Goal: Task Accomplishment & Management: Complete application form

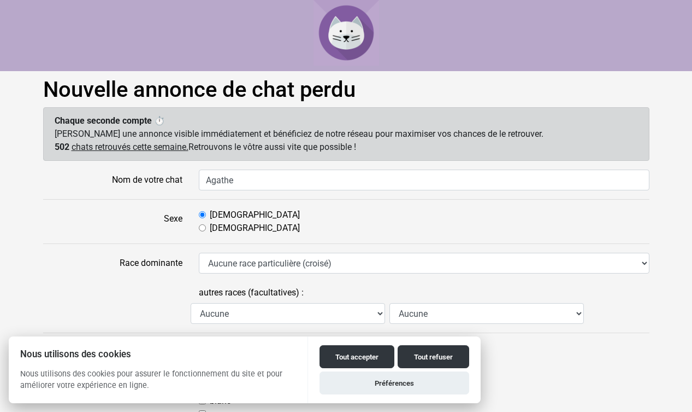
type input "Agathe"
click at [205, 227] on input "[DEMOGRAPHIC_DATA]" at bounding box center [202, 227] width 7 height 7
radio input "true"
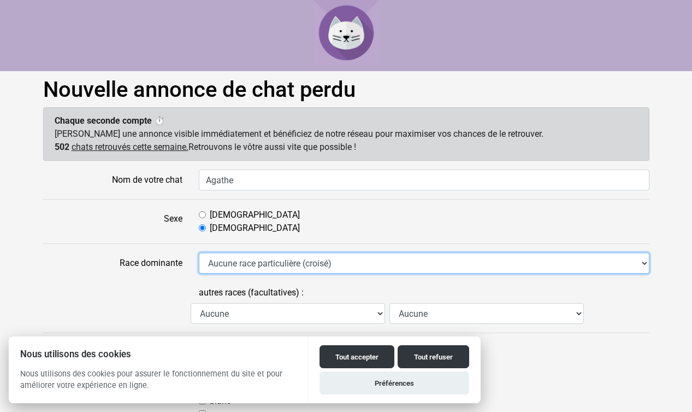
click at [217, 257] on select "Aucune race particulière (croisé) Abyssin Américain à poil dur American Bobtail…" at bounding box center [424, 262] width 451 height 21
select select "31"
click at [199, 252] on select "Aucune race particulière (croisé) Abyssin Américain à poil dur American Bobtail…" at bounding box center [424, 262] width 451 height 21
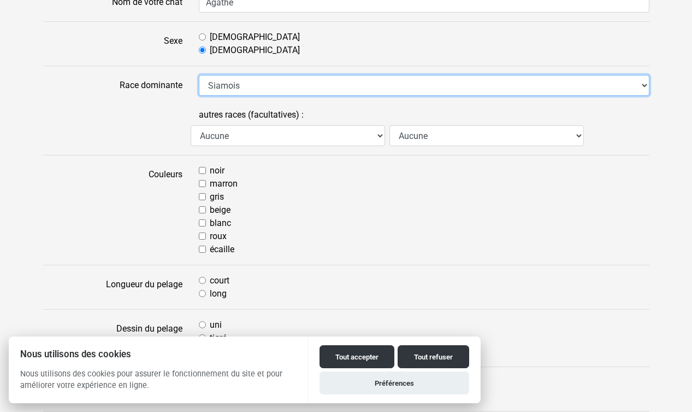
scroll to position [207, 0]
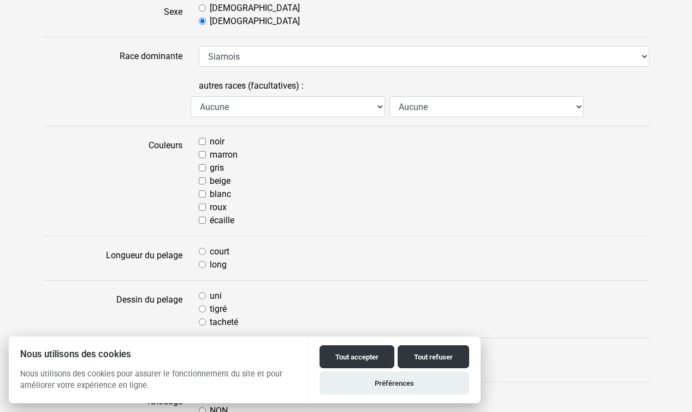
click at [203, 142] on input "noir" at bounding box center [202, 141] width 7 height 7
checkbox input "true"
click at [202, 182] on input "beige" at bounding box center [202, 180] width 7 height 7
checkbox input "true"
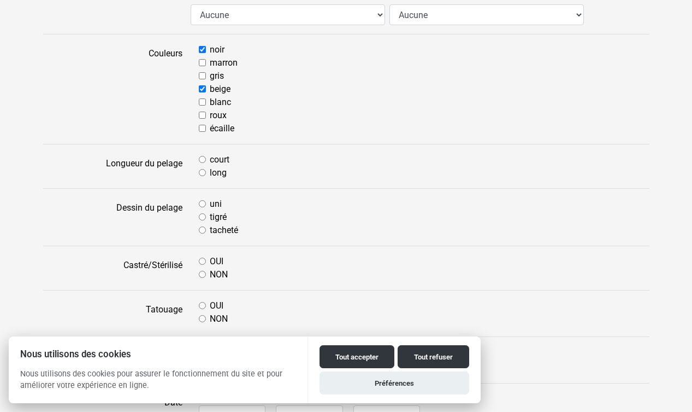
scroll to position [305, 0]
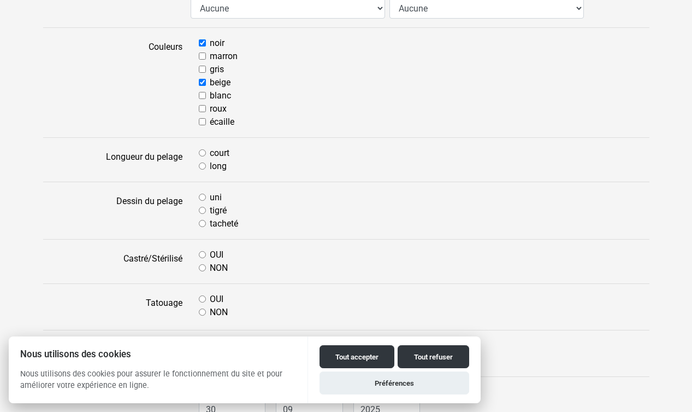
click at [202, 152] on input "court" at bounding box center [202, 152] width 7 height 7
radio input "true"
click at [201, 198] on input "uni" at bounding box center [202, 196] width 7 height 7
radio input "true"
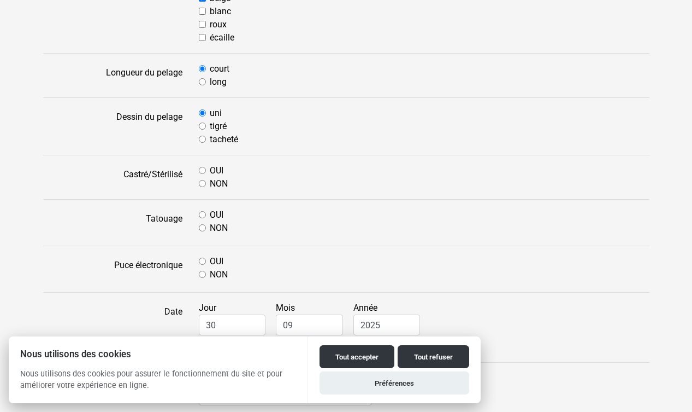
scroll to position [392, 0]
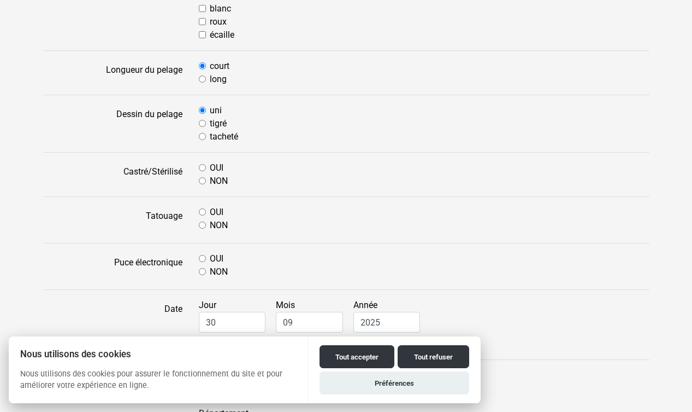
click at [201, 170] on input "OUI" at bounding box center [202, 167] width 7 height 7
radio input "true"
click at [201, 212] on input "OUI" at bounding box center [202, 211] width 7 height 7
radio input "true"
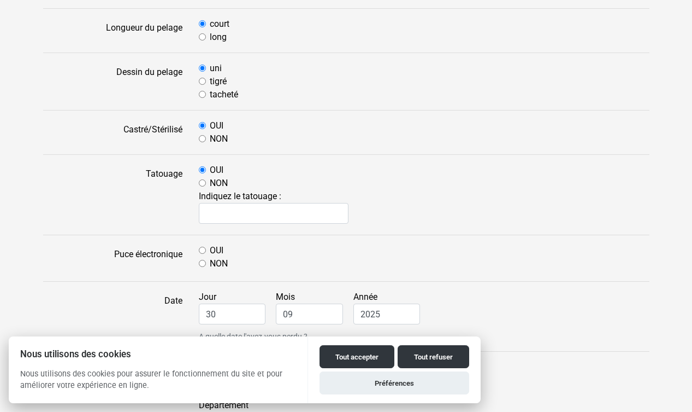
scroll to position [446, 0]
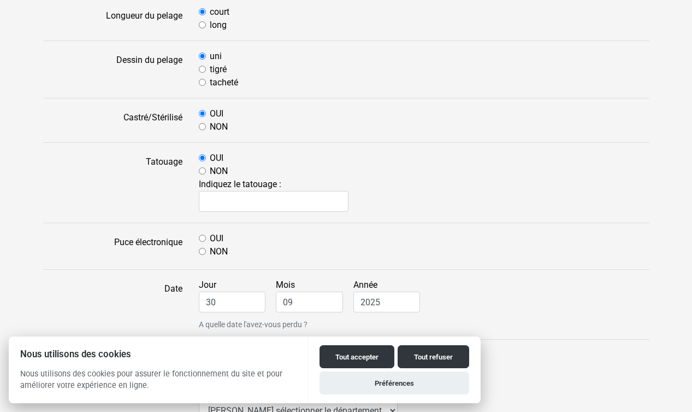
click at [205, 249] on input "NON" at bounding box center [202, 251] width 7 height 7
radio input "true"
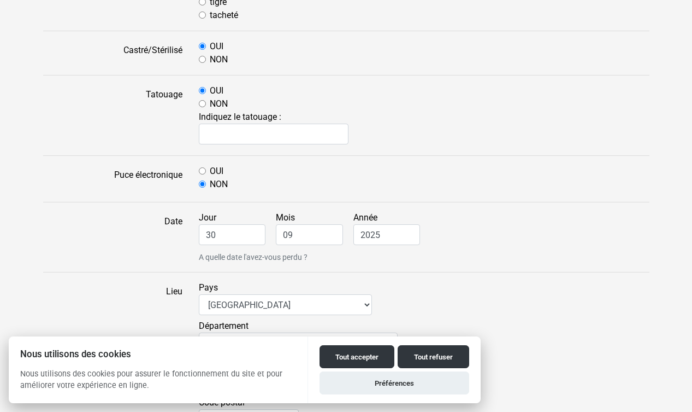
scroll to position [532, 0]
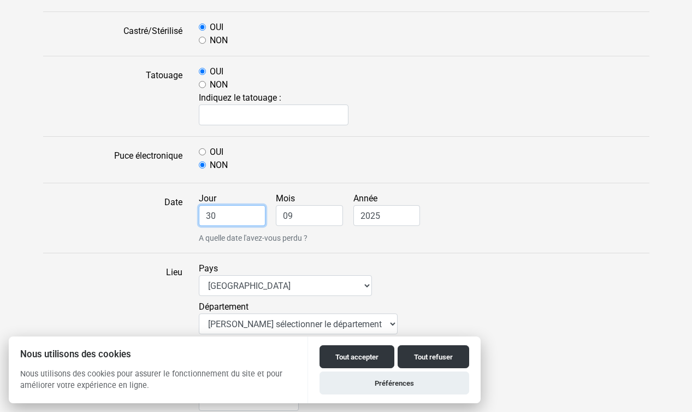
click at [234, 211] on input "30" at bounding box center [232, 215] width 67 height 21
drag, startPoint x: 234, startPoint y: 212, endPoint x: 195, endPoint y: 211, distance: 39.4
click at [195, 211] on div "Jour 30 Mois 09 Année 2025 A quelle date l'avez-vous perdu ?" at bounding box center [424, 218] width 467 height 52
type input "29"
click at [306, 209] on input "09" at bounding box center [309, 215] width 67 height 21
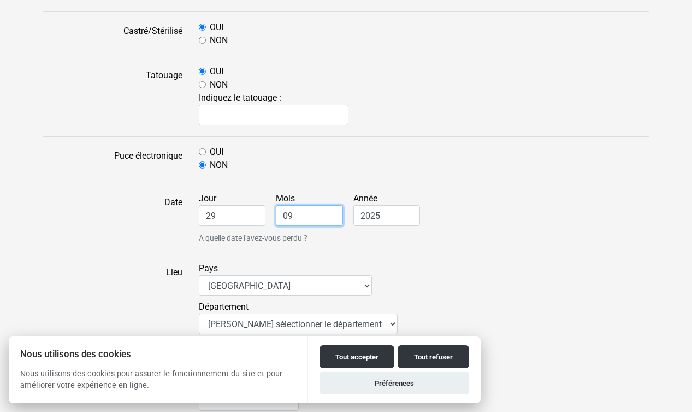
click at [321, 214] on input "09" at bounding box center [309, 215] width 67 height 21
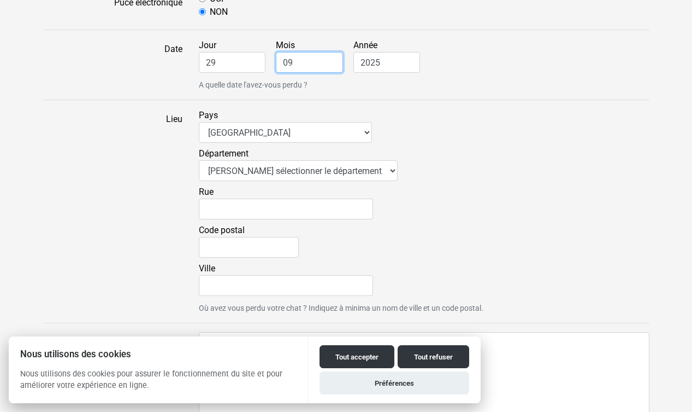
scroll to position [712, 0]
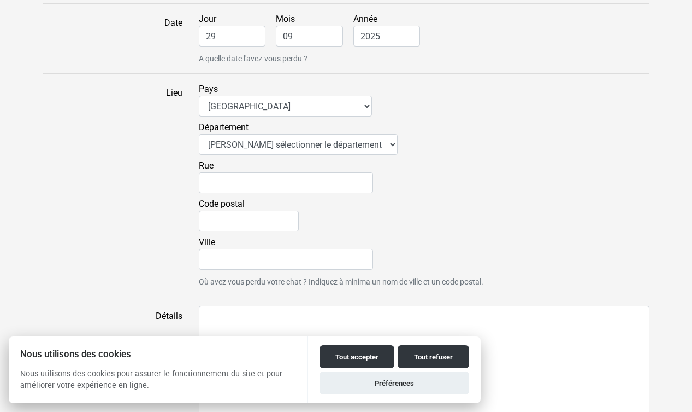
click at [307, 155] on div "Département Veuillez sélectionner le département 01 - [GEOGRAPHIC_DATA] 02 - [G…" at bounding box center [424, 140] width 451 height 38
click at [307, 148] on select "Veuillez sélectionner le département 01 - [GEOGRAPHIC_DATA] 02 - [GEOGRAPHIC_DA…" at bounding box center [298, 144] width 199 height 21
select select "69"
click at [199, 134] on select "Veuillez sélectionner le département 01 - [GEOGRAPHIC_DATA] 02 - [GEOGRAPHIC_DA…" at bounding box center [298, 144] width 199 height 21
click at [263, 189] on input "Rue" at bounding box center [286, 182] width 174 height 21
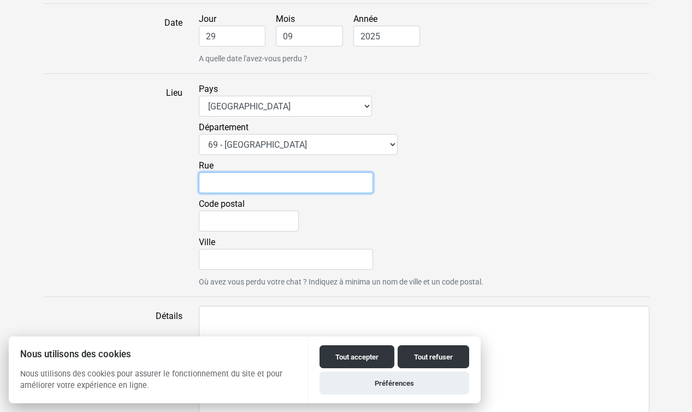
type input "[STREET_ADDRESS]"
type input "69530"
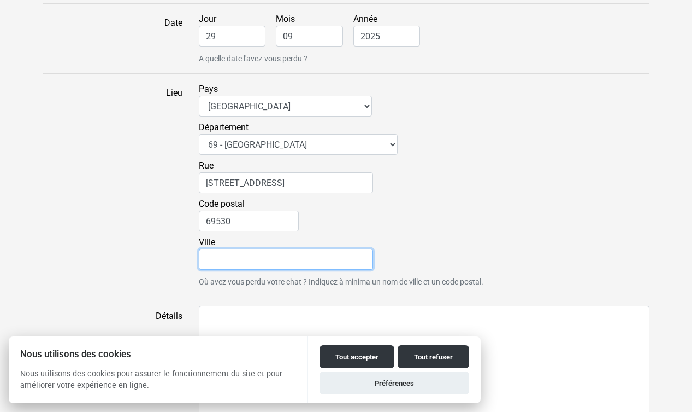
type input "Brignais"
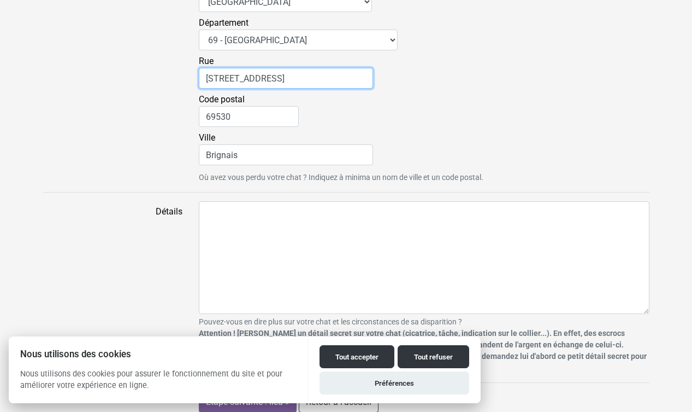
scroll to position [825, 0]
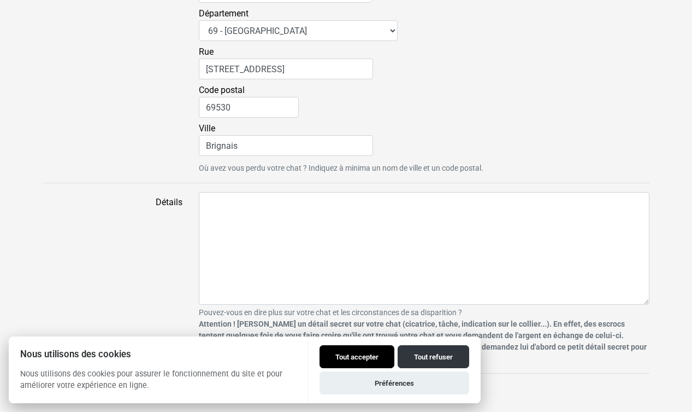
click at [372, 356] on button "Tout accepter" at bounding box center [357, 356] width 75 height 23
checkbox input "true"
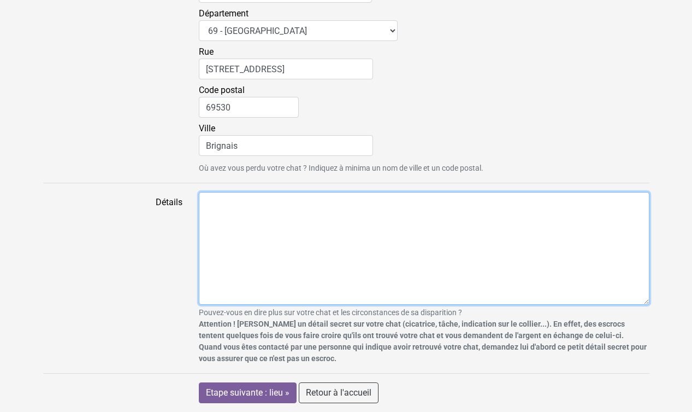
click at [242, 219] on textarea "Détails" at bounding box center [424, 248] width 451 height 113
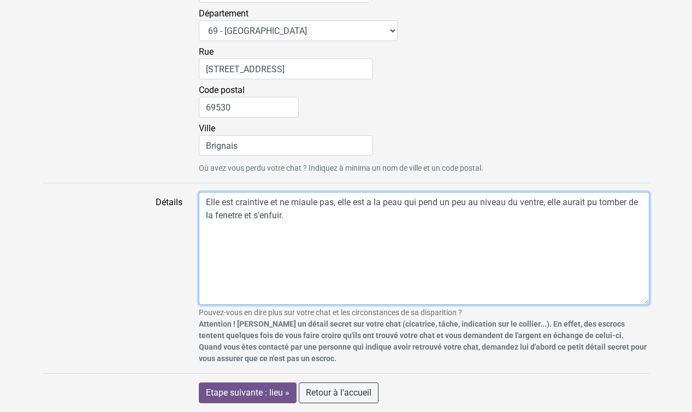
type textarea "Elle est craintive et ne miaule pas, elle est a la peau qui pend un peu au nive…"
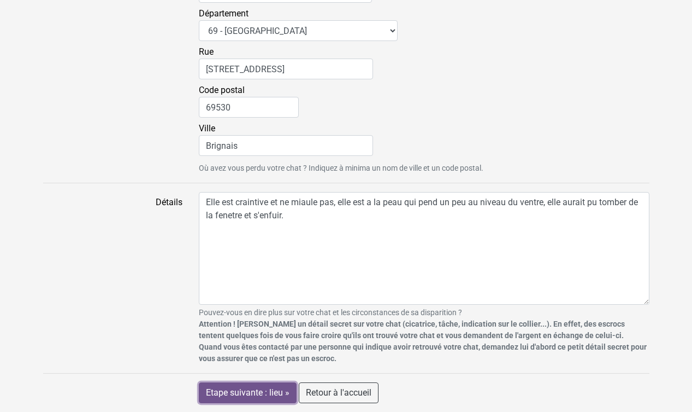
click at [252, 390] on input "Etape suivante : lieu »" at bounding box center [248, 392] width 98 height 21
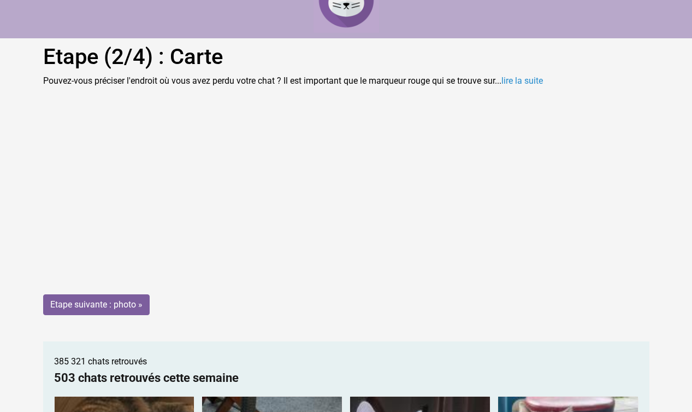
scroll to position [31, 0]
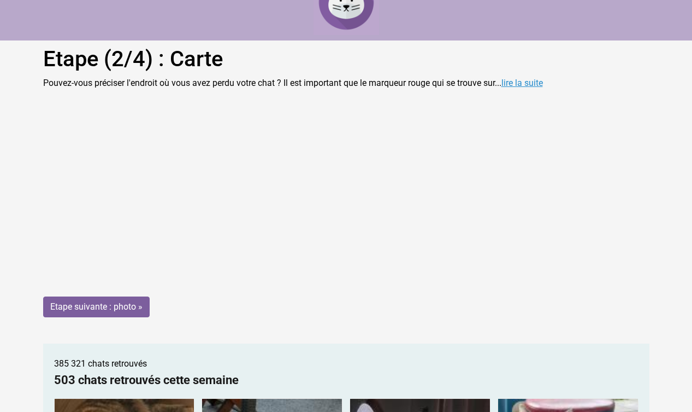
click at [520, 83] on link "lire la suite" at bounding box center [523, 83] width 42 height 10
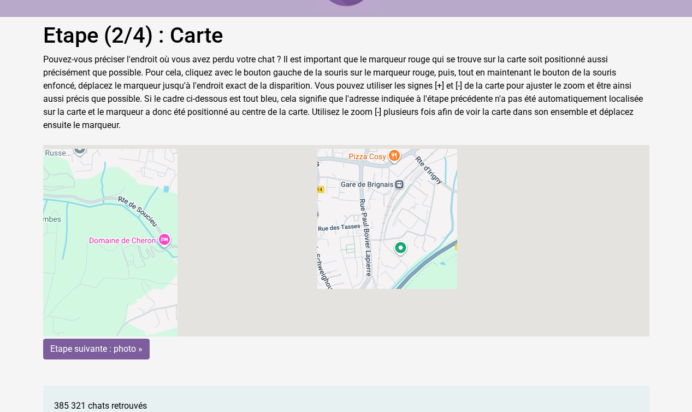
scroll to position [57, 0]
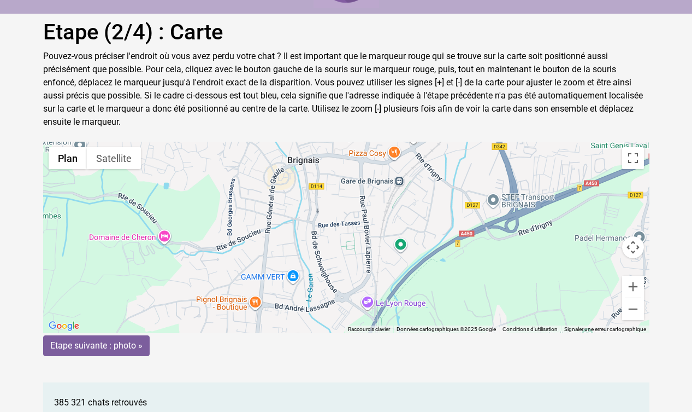
drag, startPoint x: 349, startPoint y: 230, endPoint x: 366, endPoint y: 208, distance: 28.0
click at [365, 218] on gmp-advanced-marker at bounding box center [365, 218] width 0 height 0
drag, startPoint x: 366, startPoint y: 208, endPoint x: 365, endPoint y: 219, distance: 11.0
click at [364, 215] on gmp-advanced-marker at bounding box center [364, 215] width 0 height 0
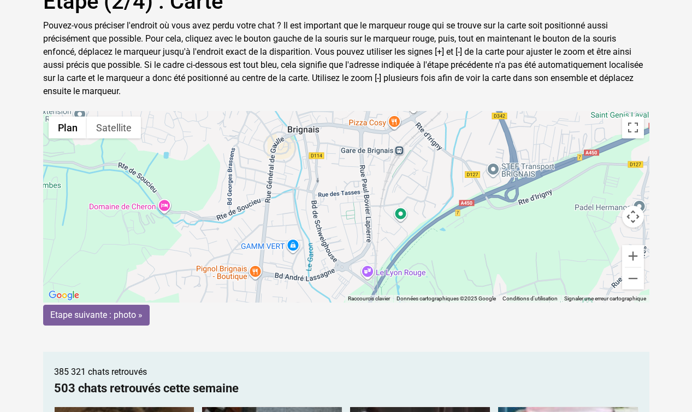
scroll to position [97, 0]
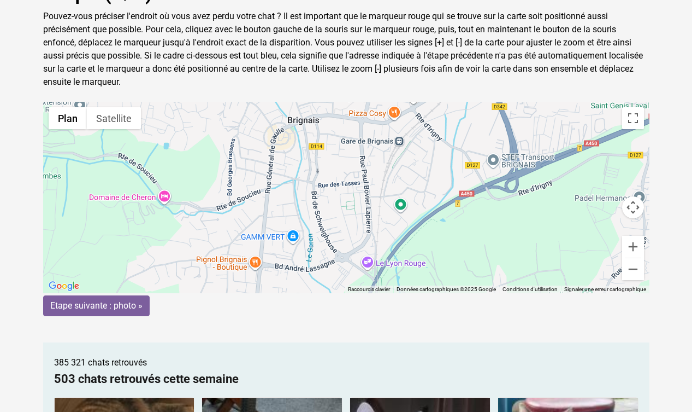
drag, startPoint x: 365, startPoint y: 171, endPoint x: 316, endPoint y: 188, distance: 51.2
click at [339, 197] on gmp-advanced-marker at bounding box center [339, 197] width 0 height 0
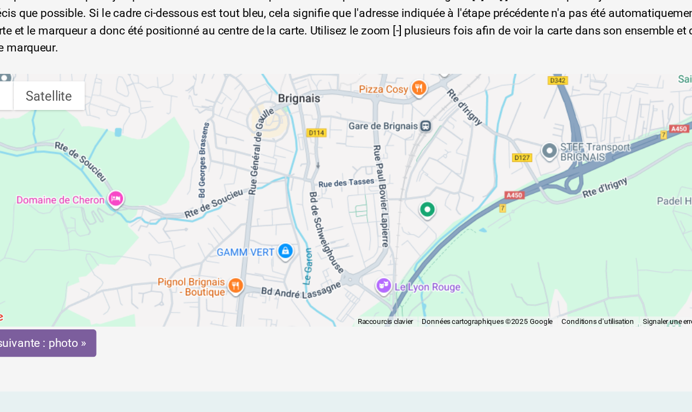
click at [332, 189] on div "Pour naviguer, appuyez sur les touches fléchées. Pour activer le glissement ave…" at bounding box center [346, 197] width 607 height 191
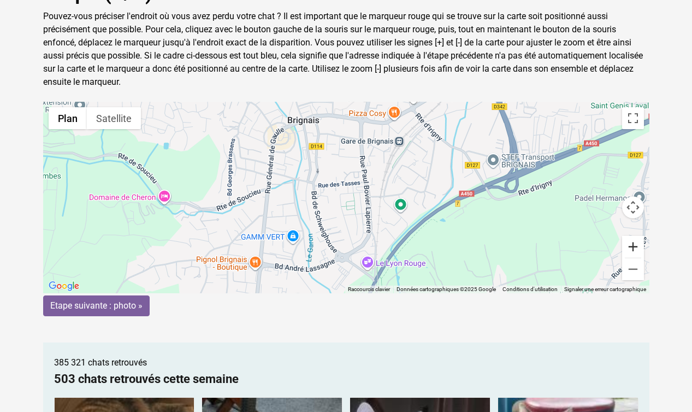
click at [632, 251] on button "Zoom avant" at bounding box center [633, 247] width 22 height 22
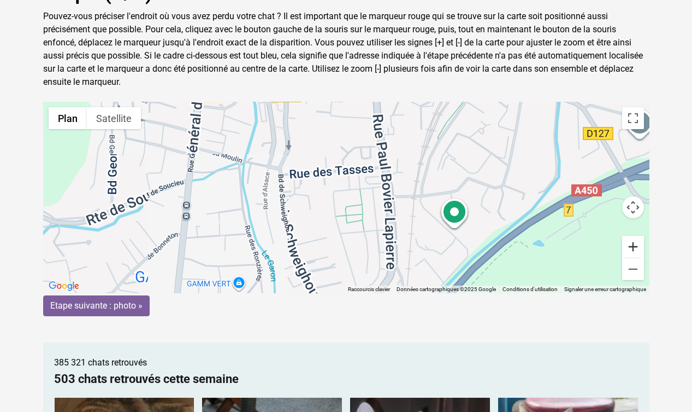
click at [632, 250] on button "Zoom avant" at bounding box center [633, 247] width 22 height 22
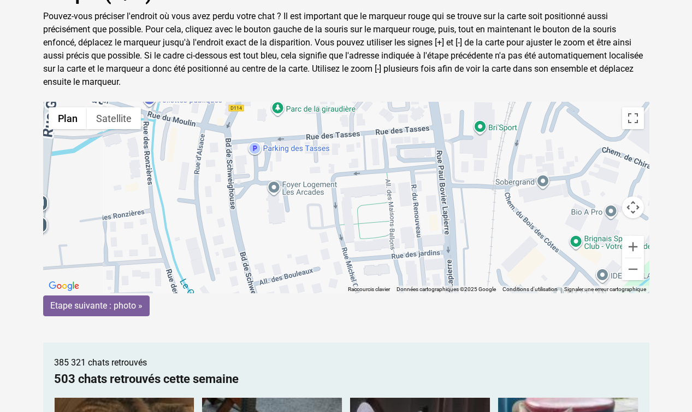
drag, startPoint x: 395, startPoint y: 221, endPoint x: 407, endPoint y: 209, distance: 16.2
click at [407, 209] on div "Pour activer le glissement avec le clavier, appuyez sur Alt+Entrée. Une fois ce…" at bounding box center [346, 197] width 607 height 191
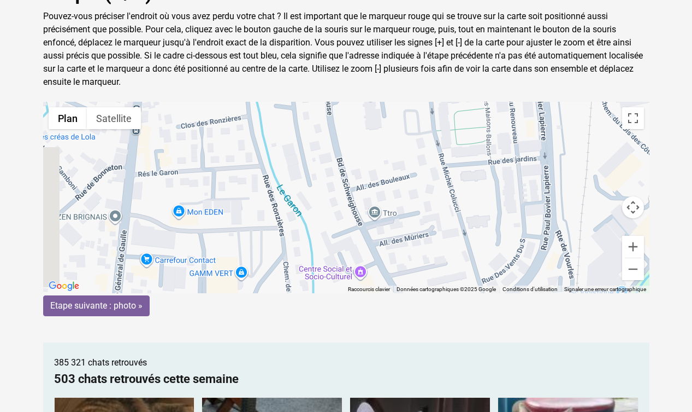
drag, startPoint x: 436, startPoint y: 238, endPoint x: 538, endPoint y: 145, distance: 138.5
click at [537, 146] on div "Pour activer le glissement avec le clavier, appuyez sur Alt+Entrée. Une fois ce…" at bounding box center [346, 197] width 607 height 191
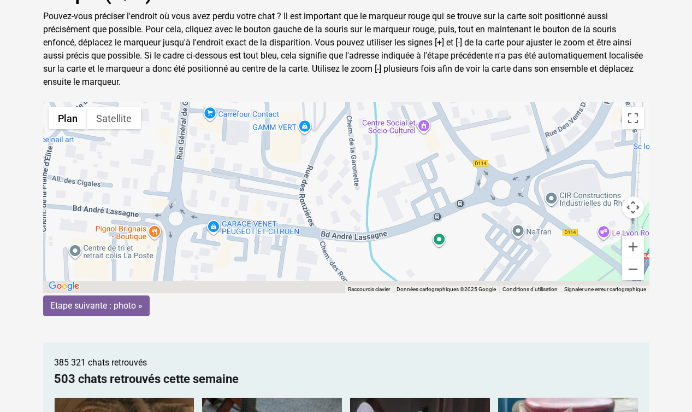
drag, startPoint x: 327, startPoint y: 203, endPoint x: 385, endPoint y: 57, distance: 157.0
click at [385, 57] on div "Etape (2/4) : Carte Pouvez-vous préciser l'endroit où vous avez perdu votre cha…" at bounding box center [346, 283] width 623 height 609
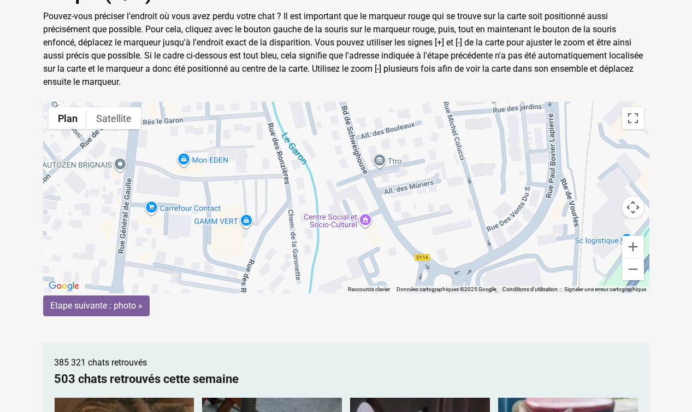
drag, startPoint x: 394, startPoint y: 158, endPoint x: 338, endPoint y: 255, distance: 111.4
click at [338, 255] on div "Pour activer le glissement avec le clavier, appuyez sur Alt+Entrée. Une fois ce…" at bounding box center [346, 197] width 607 height 191
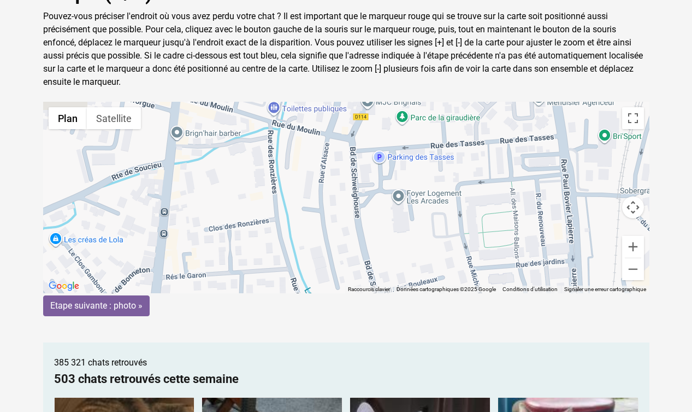
drag, startPoint x: 346, startPoint y: 179, endPoint x: 375, endPoint y: 331, distance: 155.2
click at [375, 332] on div "Etape (2/4) : Carte Pouvez-vous préciser l'endroit où vous avez perdu votre cha…" at bounding box center [346, 283] width 623 height 609
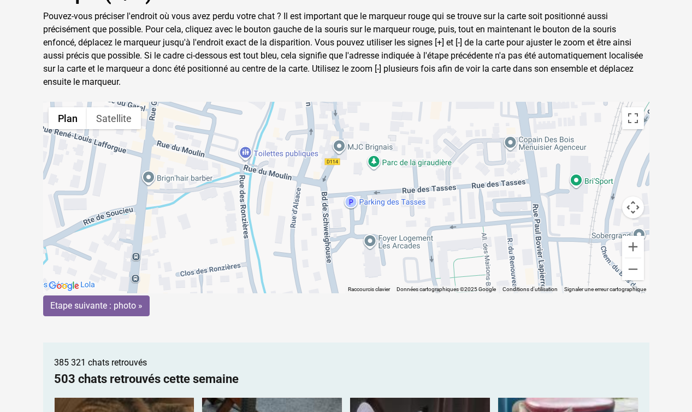
drag, startPoint x: 300, startPoint y: 198, endPoint x: 265, endPoint y: 248, distance: 60.7
click at [265, 248] on div "Pour activer le glissement avec le clavier, appuyez sur Alt+Entrée. Une fois ce…" at bounding box center [346, 197] width 607 height 191
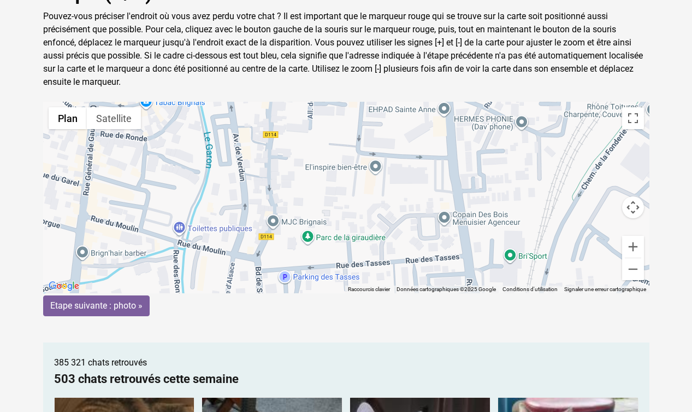
drag, startPoint x: 333, startPoint y: 184, endPoint x: 264, endPoint y: 258, distance: 101.7
click at [264, 259] on div "Pour activer le glissement avec le clavier, appuyez sur Alt+Entrée. Une fois ce…" at bounding box center [346, 197] width 607 height 191
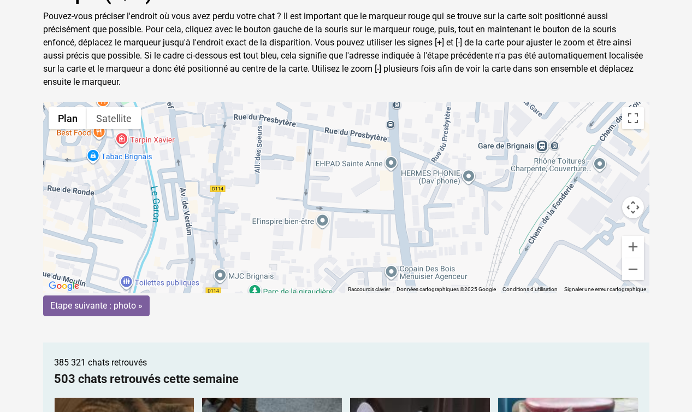
drag, startPoint x: 351, startPoint y: 208, endPoint x: 298, endPoint y: 259, distance: 73.0
click at [298, 260] on div "Pour activer le glissement avec le clavier, appuyez sur Alt+Entrée. Une fois ce…" at bounding box center [346, 197] width 607 height 191
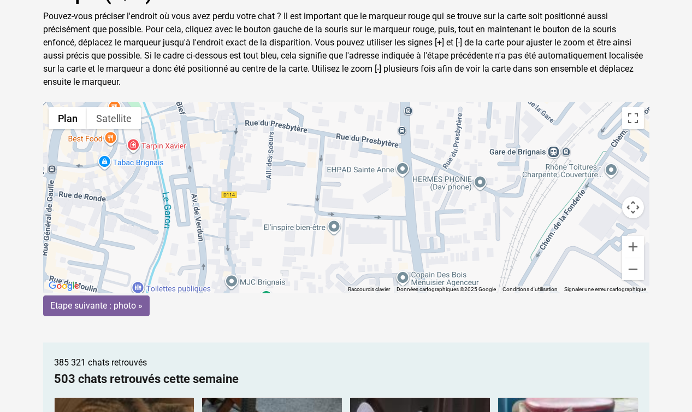
drag, startPoint x: 378, startPoint y: 203, endPoint x: 390, endPoint y: 214, distance: 16.3
click at [391, 214] on div "Pour activer le glissement avec le clavier, appuyez sur Alt+Entrée. Une fois ce…" at bounding box center [346, 197] width 607 height 191
click at [635, 246] on button "Zoom avant" at bounding box center [633, 247] width 22 height 22
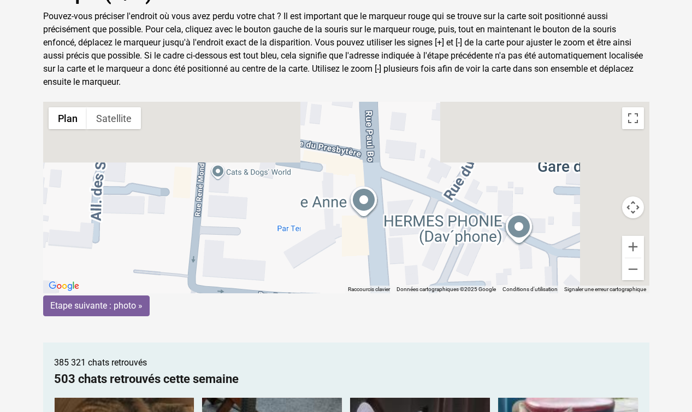
drag, startPoint x: 515, startPoint y: 233, endPoint x: 417, endPoint y: 295, distance: 115.4
click at [417, 295] on form "← Déplacement vers la gauche → Déplacement vers la droite ↑ Déplacement vers le…" at bounding box center [346, 209] width 607 height 214
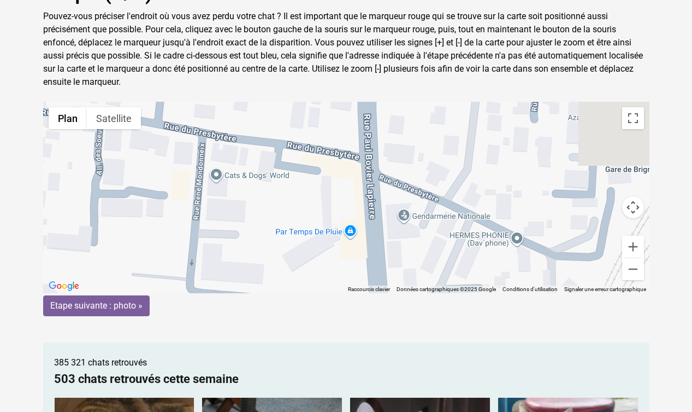
drag, startPoint x: 417, startPoint y: 295, endPoint x: 404, endPoint y: 256, distance: 40.8
click at [405, 256] on form "← Déplacement vers la gauche → Déplacement vers la droite ↑ Déplacement vers le…" at bounding box center [346, 209] width 607 height 214
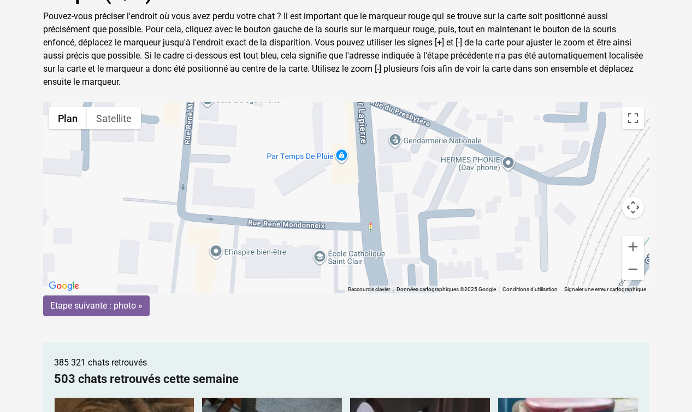
drag, startPoint x: 409, startPoint y: 224, endPoint x: 397, endPoint y: 125, distance: 99.1
click at [397, 125] on div "Pour activer le glissement avec le clavier, appuyez sur Alt+Entrée. Une fois ce…" at bounding box center [346, 197] width 607 height 191
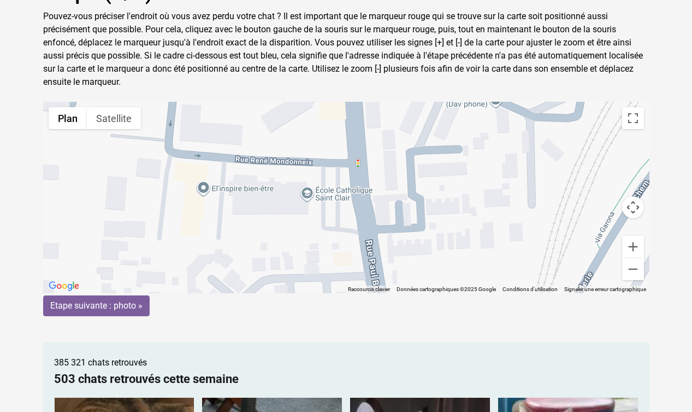
drag, startPoint x: 397, startPoint y: 125, endPoint x: 373, endPoint y: 64, distance: 65.1
click at [373, 64] on div "Etape (2/4) : Carte Pouvez-vous préciser l'endroit où vous avez perdu votre cha…" at bounding box center [346, 283] width 623 height 609
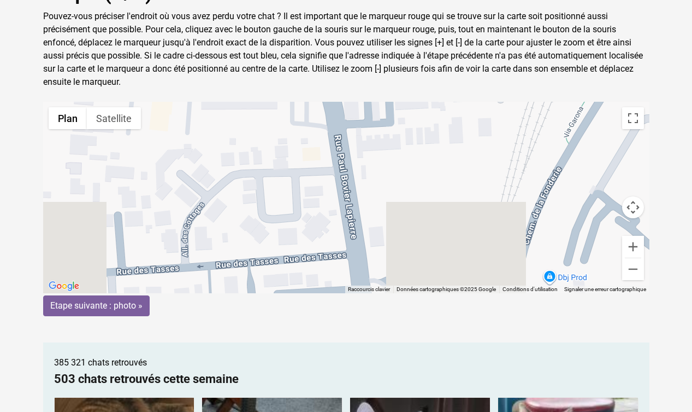
drag, startPoint x: 376, startPoint y: 205, endPoint x: 351, endPoint y: 109, distance: 99.4
click at [351, 109] on div "Pour activer le glissement avec le clavier, appuyez sur Alt+Entrée. Une fois ce…" at bounding box center [346, 197] width 607 height 191
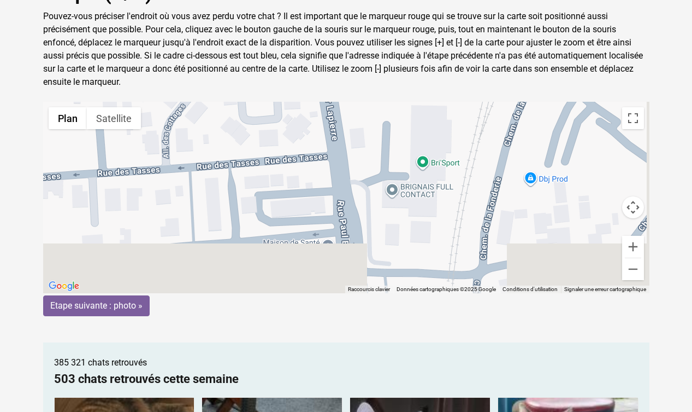
drag, startPoint x: 365, startPoint y: 211, endPoint x: 361, endPoint y: 153, distance: 58.0
click at [361, 153] on div "Pour activer le glissement avec le clavier, appuyez sur Alt+Entrée. Une fois ce…" at bounding box center [346, 197] width 607 height 191
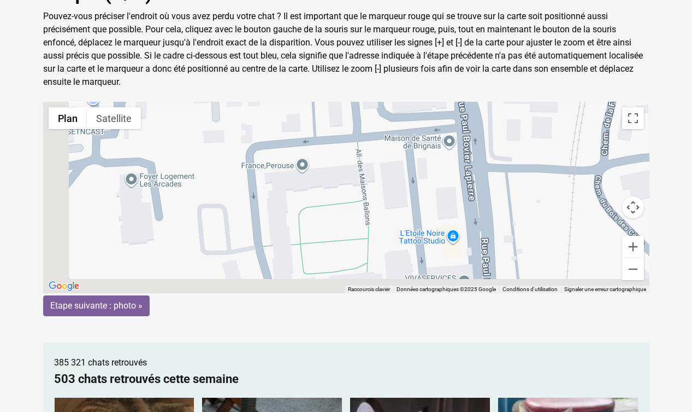
drag, startPoint x: 351, startPoint y: 209, endPoint x: 472, endPoint y: 104, distance: 160.4
click at [473, 104] on div "Pour activer le glissement avec le clavier, appuyez sur Alt+Entrée. Une fois ce…" at bounding box center [346, 197] width 607 height 191
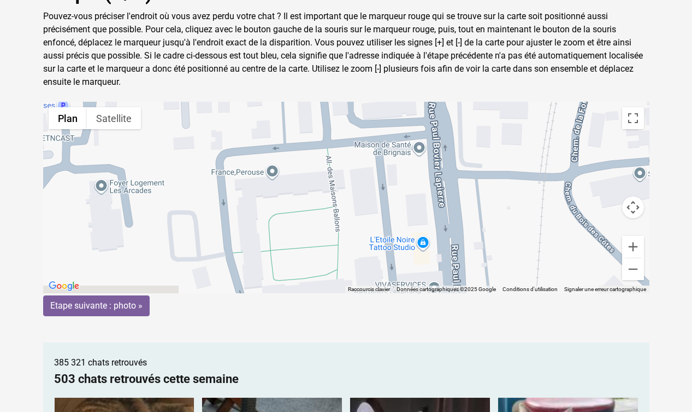
drag, startPoint x: 361, startPoint y: 202, endPoint x: 332, endPoint y: 205, distance: 29.2
click at [332, 207] on div "Pour activer le glissement avec le clavier, appuyez sur Alt+Entrée. Une fois ce…" at bounding box center [346, 197] width 607 height 191
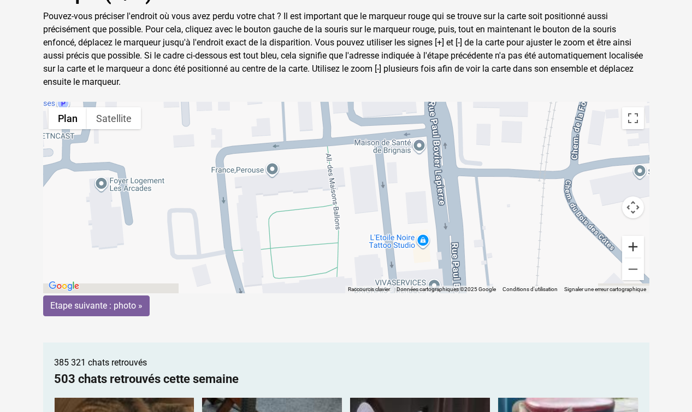
click at [631, 245] on button "Zoom avant" at bounding box center [633, 247] width 22 height 22
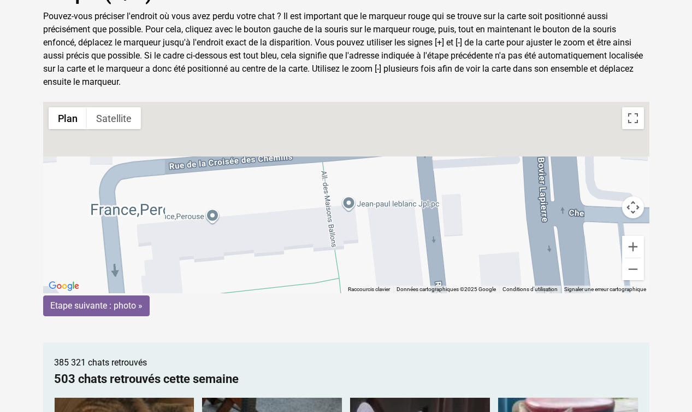
drag, startPoint x: 490, startPoint y: 185, endPoint x: 503, endPoint y: 254, distance: 70.1
click at [503, 254] on div "Pour activer le glissement avec le clavier, appuyez sur Alt+Entrée. Une fois ce…" at bounding box center [346, 197] width 607 height 191
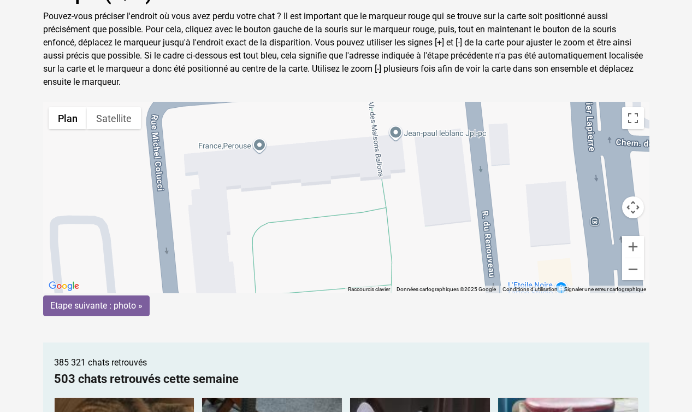
drag, startPoint x: 441, startPoint y: 230, endPoint x: 487, endPoint y: 159, distance: 84.1
click at [489, 160] on div "Pour activer le glissement avec le clavier, appuyez sur Alt+Entrée. Une fois ce…" at bounding box center [346, 197] width 607 height 191
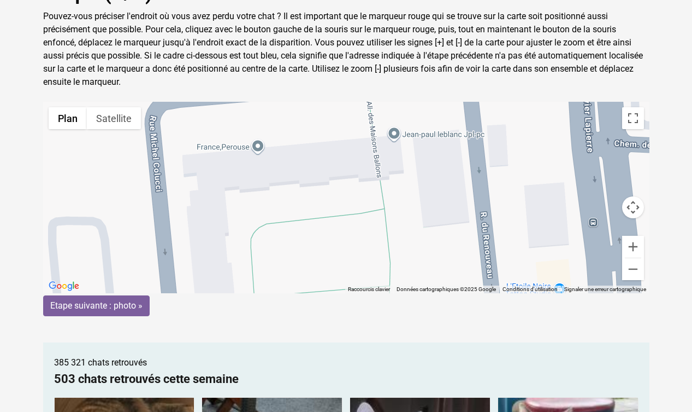
click at [278, 191] on div "Pour activer le glissement avec le clavier, appuyez sur Alt+Entrée. Une fois ce…" at bounding box center [346, 197] width 607 height 191
click at [641, 270] on button "Zoom arrière" at bounding box center [633, 269] width 22 height 22
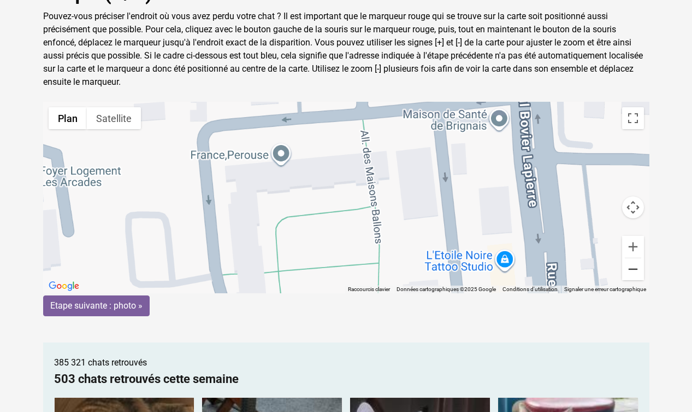
click at [641, 270] on button "Zoom arrière" at bounding box center [633, 269] width 22 height 22
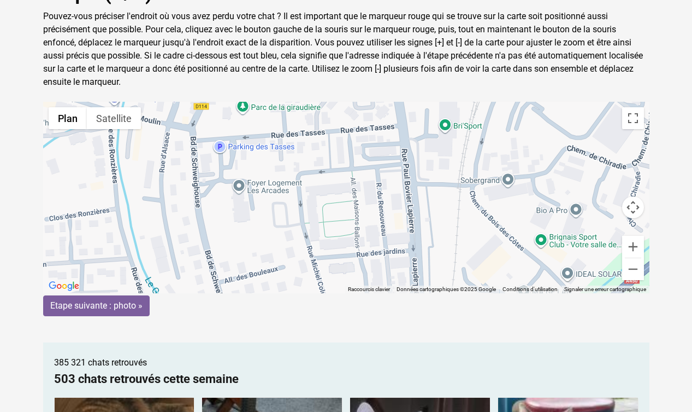
drag, startPoint x: 199, startPoint y: 169, endPoint x: 326, endPoint y: 185, distance: 127.8
click at [324, 198] on gmp-advanced-marker at bounding box center [324, 198] width 0 height 0
click at [128, 308] on input "Etape suivante : photo »" at bounding box center [96, 305] width 107 height 21
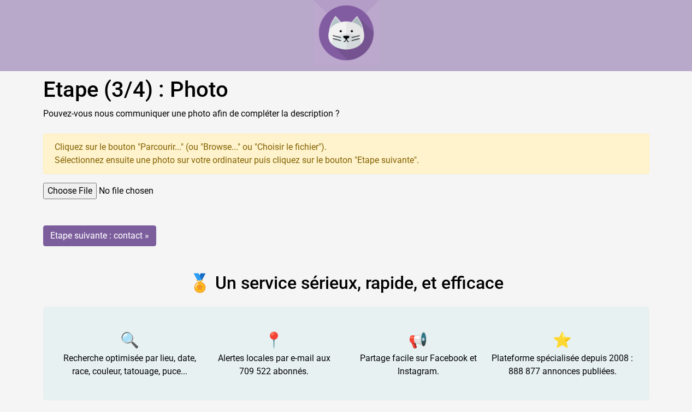
click at [109, 189] on input "file" at bounding box center [346, 191] width 607 height 16
type input "C:\fakepath\IMG_0475.HEIC"
click at [146, 228] on input "Etape suivante : contact »" at bounding box center [99, 235] width 113 height 21
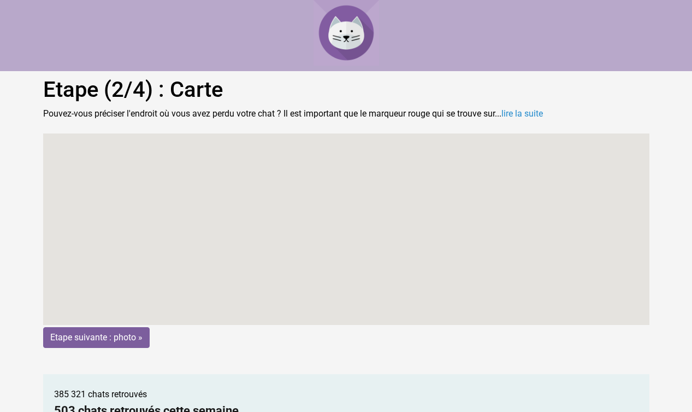
scroll to position [19, 0]
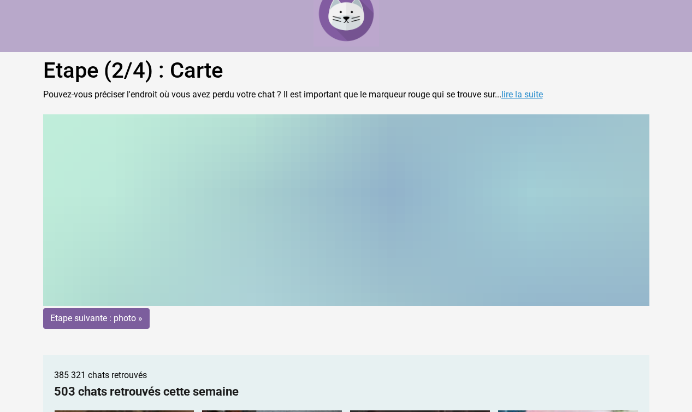
click at [543, 89] on link "lire la suite" at bounding box center [523, 94] width 42 height 10
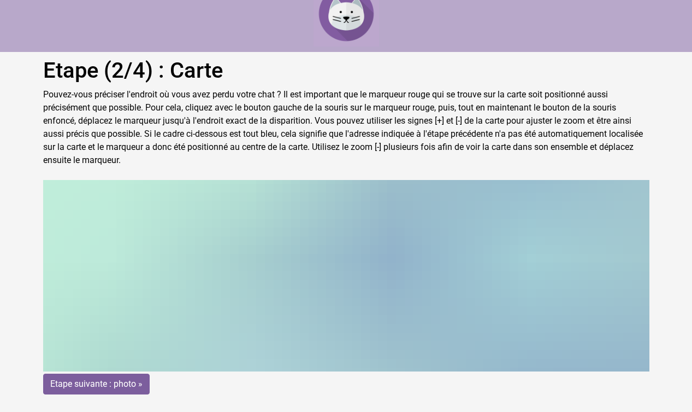
scroll to position [0, 0]
